Goal: Obtain resource: Download file/media

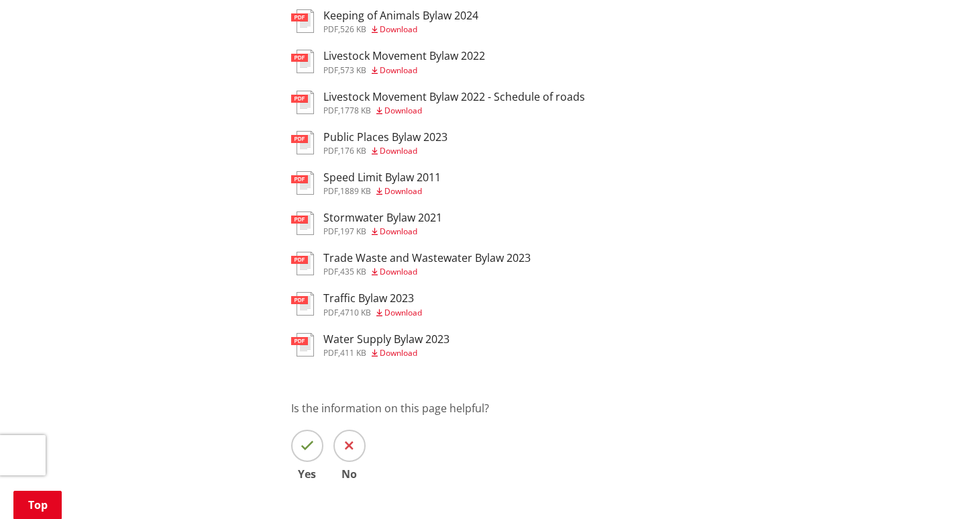
scroll to position [537, 0]
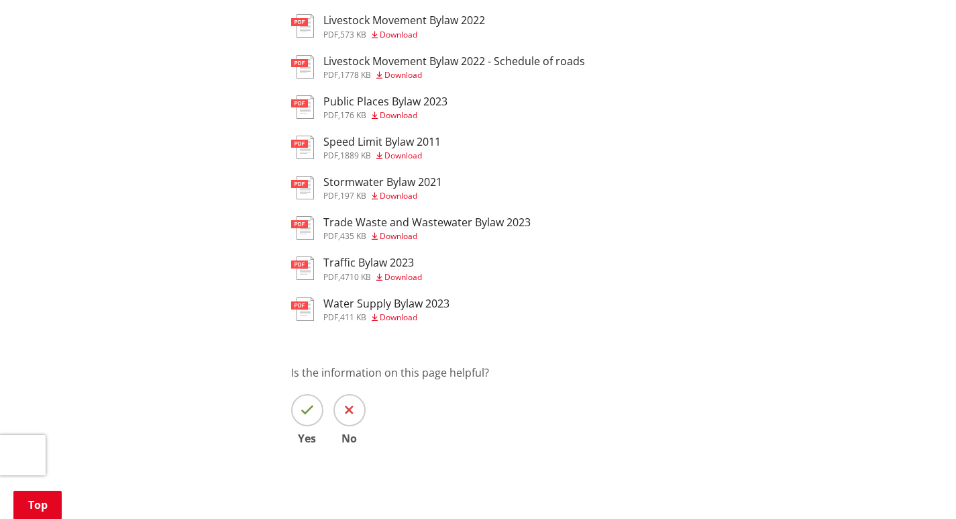
click at [398, 232] on span "Download" at bounding box center [399, 235] width 38 height 11
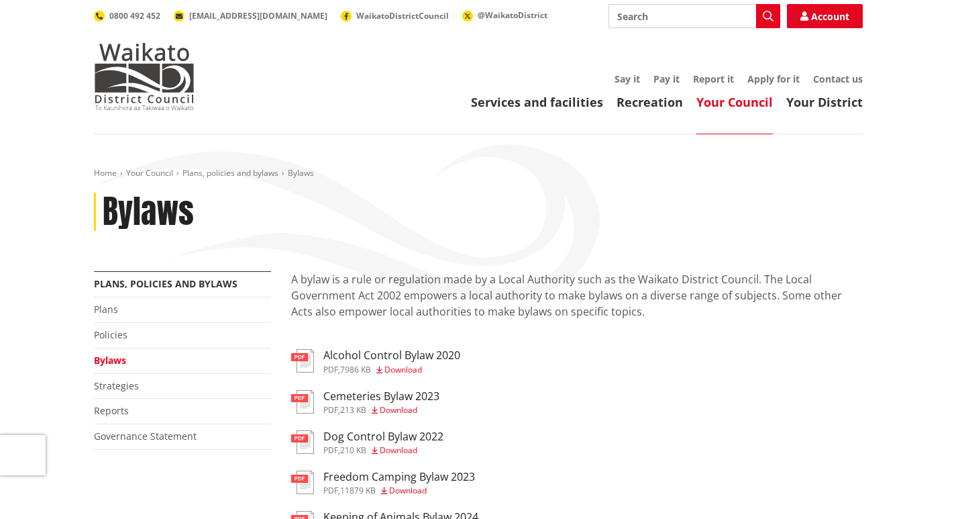
scroll to position [537, 0]
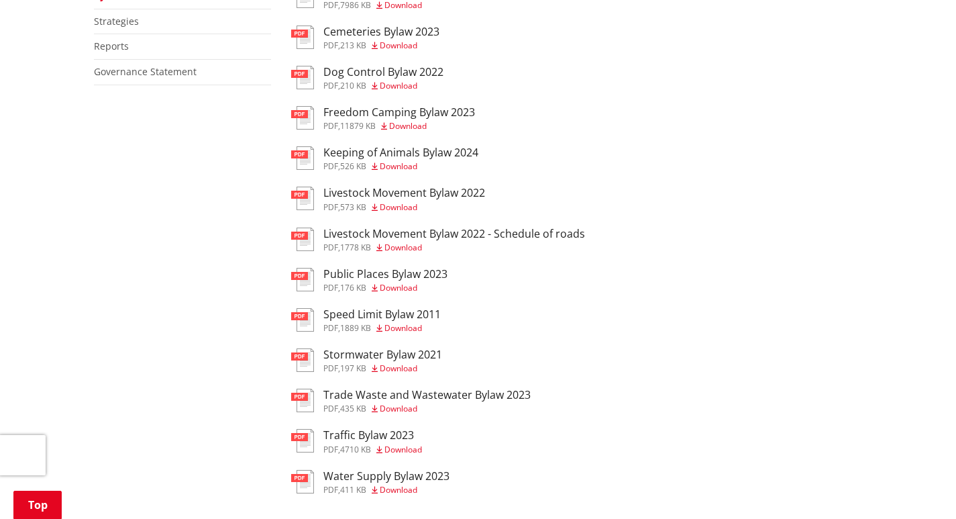
scroll to position [403, 0]
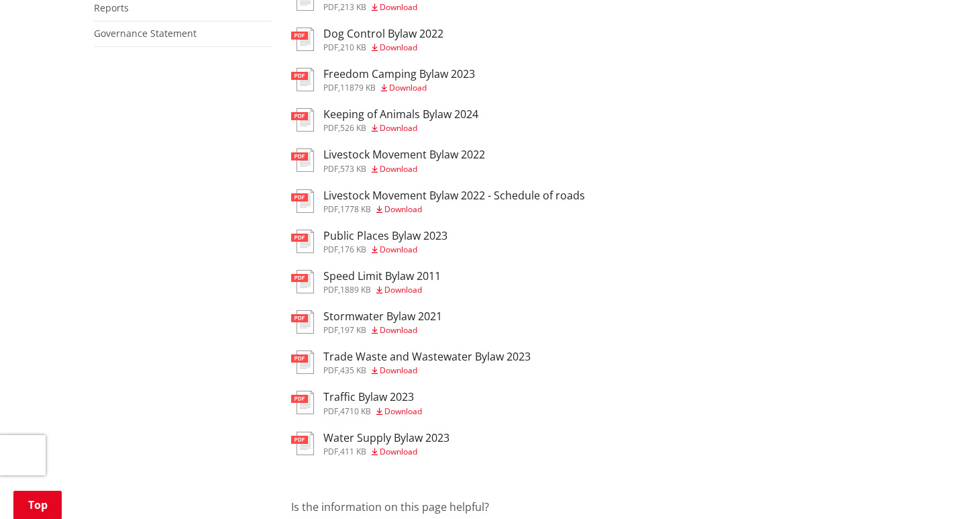
click at [457, 350] on h3 "Trade Waste and Wastewater Bylaw 2023" at bounding box center [426, 356] width 207 height 13
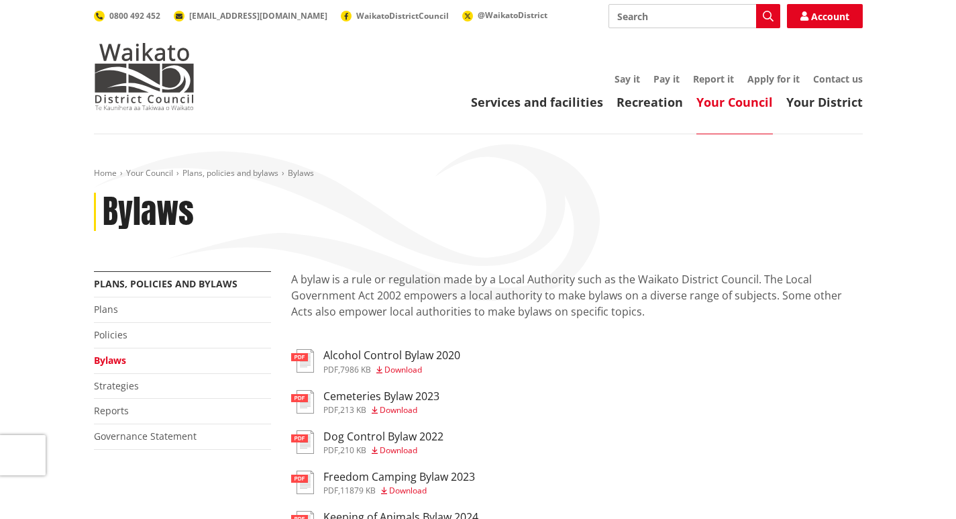
scroll to position [403, 0]
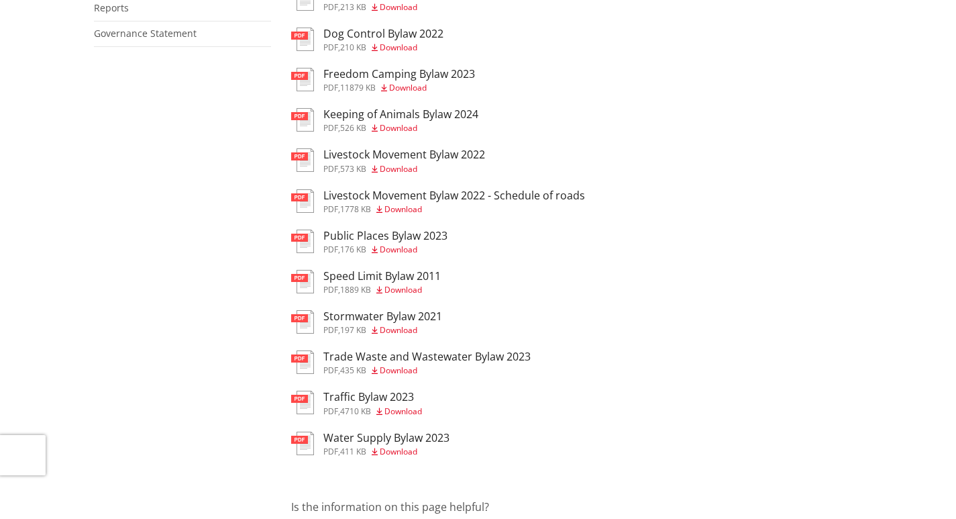
click at [357, 352] on h3 "Trade Waste and Wastewater Bylaw 2023" at bounding box center [426, 356] width 207 height 13
